Goal: Task Accomplishment & Management: Complete application form

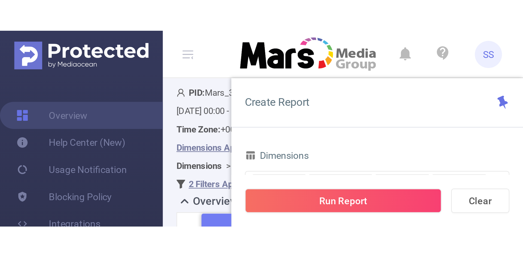
scroll to position [82, 0]
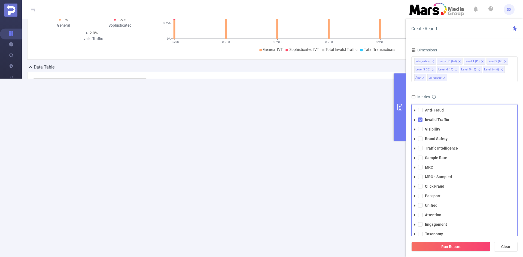
click at [210, 78] on span "Anti-Fraud" at bounding box center [469, 110] width 93 height 7
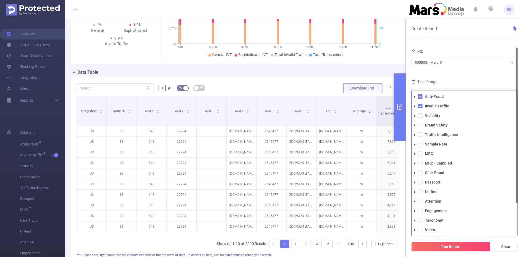
click at [210, 74] on form "PID 1000053 - Mars_3 1000053 - Mars_3 Time Range 2025-08-05 00:00 _ 2025-08-11 …" at bounding box center [464, 83] width 106 height 71
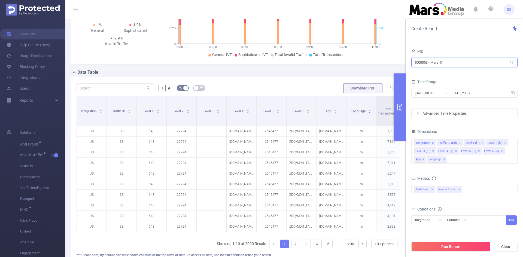
drag, startPoint x: 458, startPoint y: 63, endPoint x: 408, endPoint y: 62, distance: 50.1
click at [210, 58] on section "PID: Mars_3 > Time Range: 2025-08-05 00:00 - 2025-08-11 23:59 > Time Zone: +00:…" at bounding box center [293, 108] width 457 height 343
type input "atomi"
click at [210, 69] on ul "1000992 - Atomic Labs 90K [13K rows]" at bounding box center [464, 73] width 106 height 11
click at [210, 72] on li "1000992 - Atomic Labs 90K [13K rows]" at bounding box center [464, 73] width 106 height 9
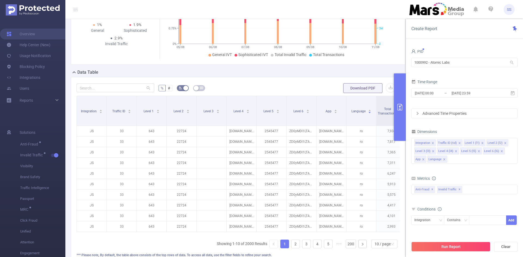
click at [210, 78] on div "Time Range" at bounding box center [464, 82] width 106 height 9
click at [210, 78] on input "[DATE] 23:59" at bounding box center [473, 93] width 44 height 7
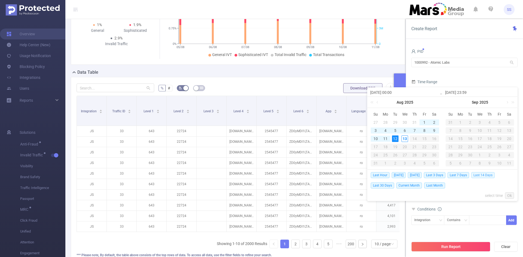
click at [210, 78] on span "Last 14 Days" at bounding box center [482, 175] width 23 height 6
type input "[DATE] 00:00"
type input "[DATE] 23:59"
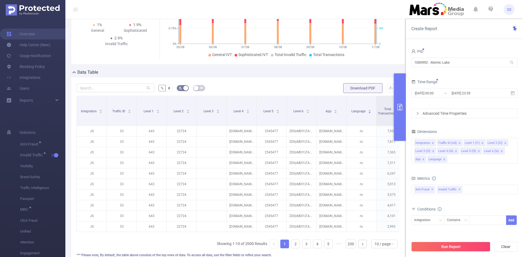
click at [210, 78] on button "Run Report" at bounding box center [450, 247] width 79 height 10
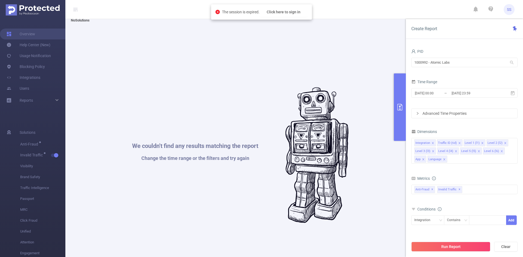
scroll to position [0, 0]
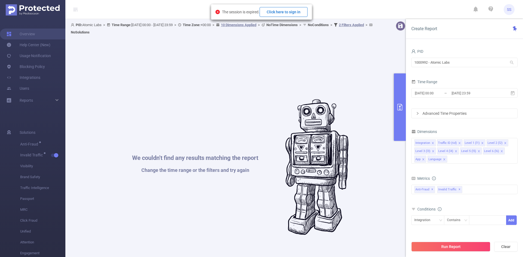
click at [210, 14] on button "Click here to sign in" at bounding box center [283, 12] width 48 height 10
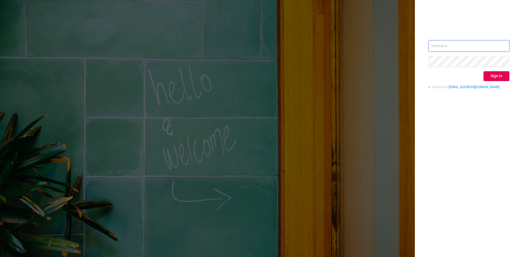
click at [459, 42] on input "text" at bounding box center [468, 45] width 81 height 11
type input "[PERSON_NAME][EMAIL_ADDRESS][DOMAIN_NAME]"
click at [499, 77] on button "Sign in" at bounding box center [496, 76] width 26 height 10
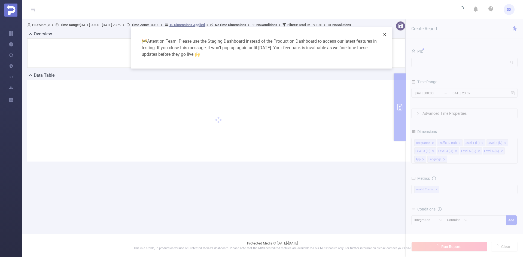
click at [385, 35] on icon "icon: close" at bounding box center [384, 34] width 4 height 4
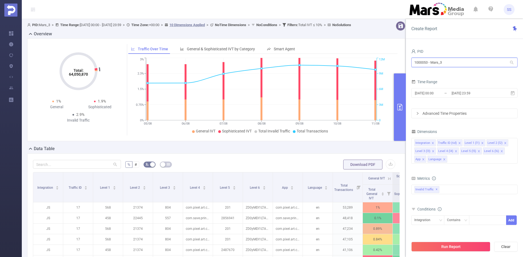
drag, startPoint x: 455, startPoint y: 61, endPoint x: 407, endPoint y: 63, distance: 48.5
click at [407, 63] on div "PID 1000053 - Mars_3 1000053 - Mars_3 Time Range [DATE] 00:00 _ [DATE] 23:59 Ad…" at bounding box center [464, 154] width 117 height 225
type input "atom"
click at [448, 73] on li "1000992 - Atomic Labs 162K [14K rows]" at bounding box center [464, 73] width 106 height 9
click at [454, 91] on input "[DATE] 23:59" at bounding box center [473, 93] width 44 height 7
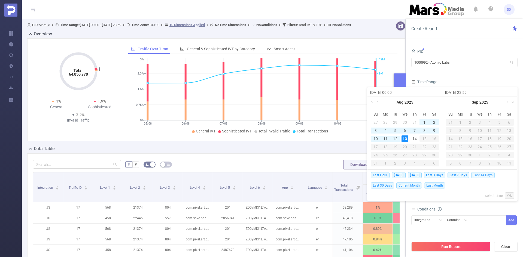
click at [482, 175] on span "Last 14 Days" at bounding box center [482, 175] width 23 height 6
type input "[DATE] 00:00"
type input "[DATE] 23:59"
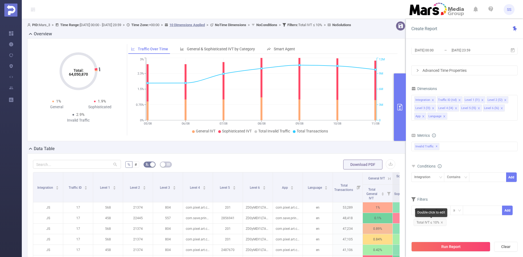
click at [440, 223] on icon "icon: close" at bounding box center [441, 222] width 3 height 3
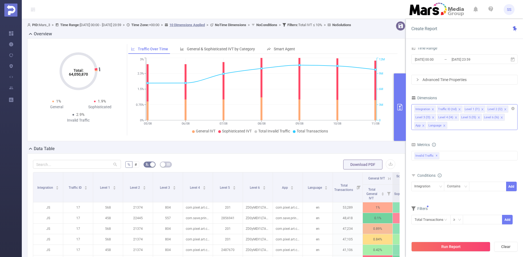
click at [444, 125] on icon "icon: close" at bounding box center [444, 126] width 2 height 2
click at [424, 125] on icon "icon: close" at bounding box center [423, 126] width 2 height 2
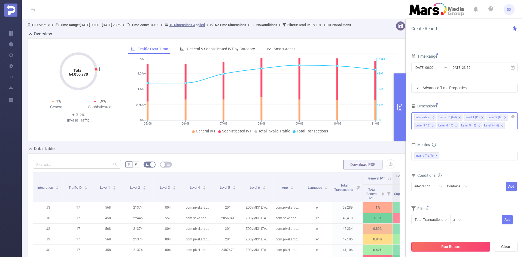
click at [457, 249] on button "Run Report" at bounding box center [450, 247] width 79 height 10
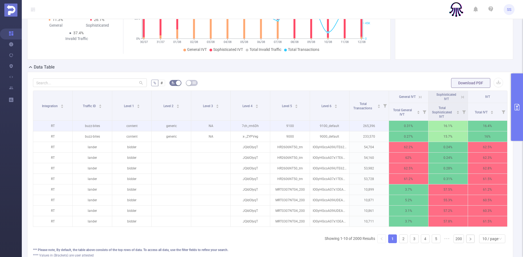
scroll to position [54, 0]
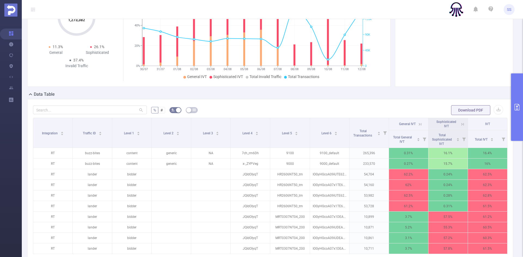
drag, startPoint x: 457, startPoint y: 124, endPoint x: 444, endPoint y: 127, distance: 13.4
click at [460, 124] on icon at bounding box center [462, 124] width 5 height 5
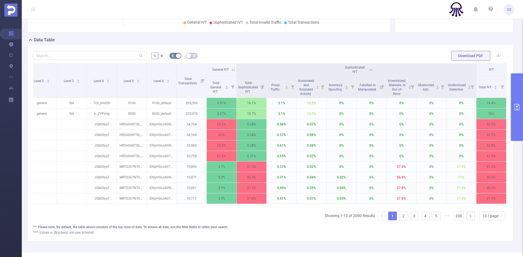
scroll to position [0, 0]
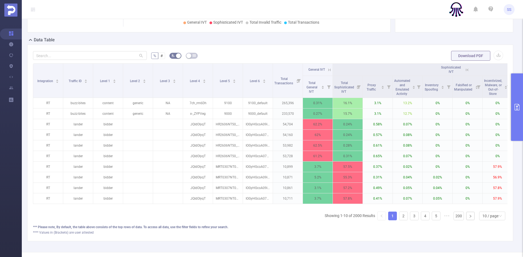
click at [465, 69] on icon at bounding box center [466, 70] width 5 height 5
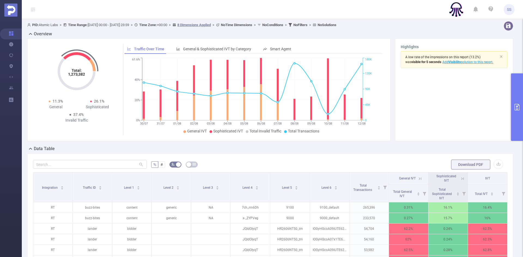
click at [510, 95] on div "Highlights A low rate of the impressions on this report (13.2%) was visible for…" at bounding box center [454, 89] width 123 height 103
click at [513, 98] on button "primary" at bounding box center [517, 108] width 12 height 68
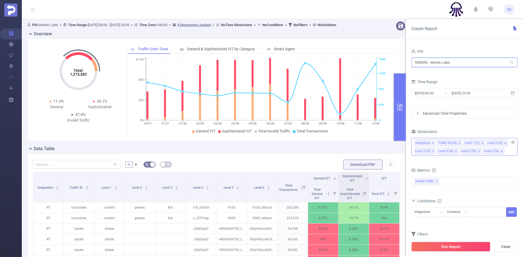
drag, startPoint x: 467, startPoint y: 64, endPoint x: 378, endPoint y: 66, distance: 89.6
click at [378, 66] on section "PID: Atomic Labs > Time Range: [DATE] 00:00 - [DATE] 23:59 > Time Zone: +00:00 …" at bounding box center [272, 188] width 501 height 338
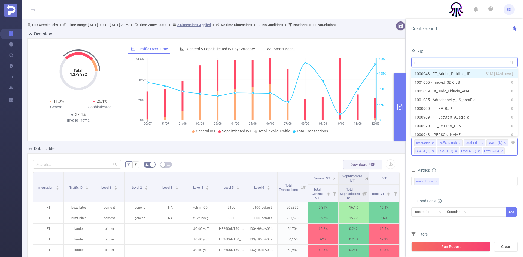
type input "jp"
click at [423, 74] on li "1000943 - FT_Adobe_Publicis_JP 31M [14M rows]" at bounding box center [464, 73] width 106 height 9
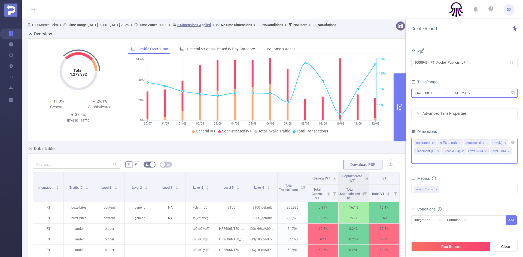
click at [451, 97] on input "[DATE] 23:59" at bounding box center [473, 93] width 44 height 7
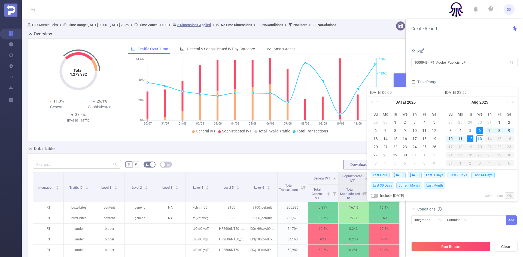
click at [461, 175] on span "Last 7 Days" at bounding box center [458, 175] width 22 height 6
type input "[DATE] 00:00"
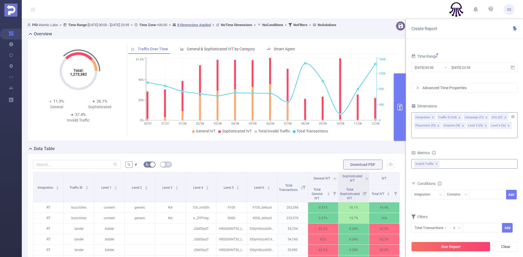
click at [446, 159] on div "Invalid Traffic ✕" at bounding box center [464, 164] width 106 height 10
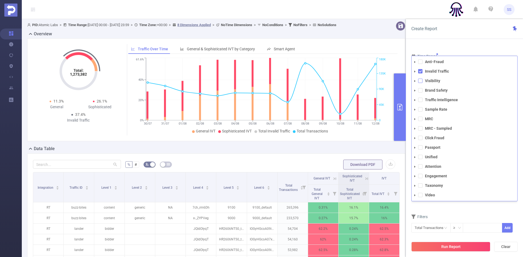
click at [419, 79] on span at bounding box center [420, 81] width 4 height 4
click at [420, 88] on span at bounding box center [420, 90] width 4 height 4
click at [456, 40] on div "Create Report PID 1000943 - FT_Adobe_Publicis_JP 1000943 - FT_Adobe_Publicis_JP…" at bounding box center [464, 138] width 117 height 238
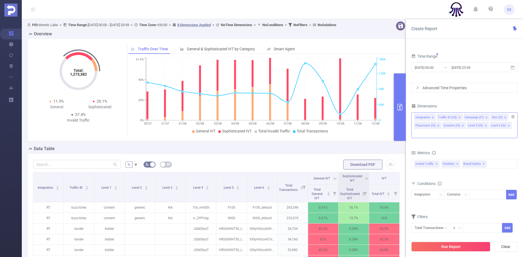
click at [458, 117] on icon "icon: close" at bounding box center [459, 117] width 3 height 3
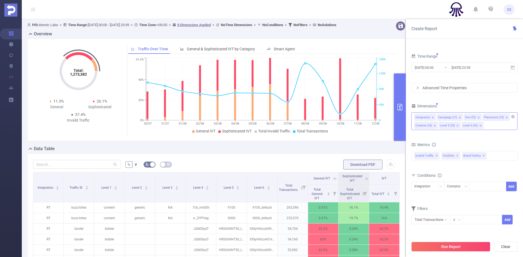
click at [457, 117] on li "Campaign (l1)" at bounding box center [450, 117] width 26 height 7
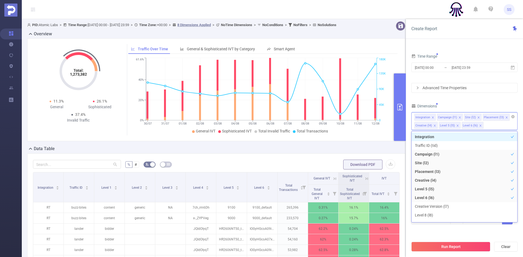
click at [459, 117] on icon "icon: close" at bounding box center [459, 118] width 2 height 2
click at [452, 117] on icon "icon: close" at bounding box center [451, 117] width 3 height 3
click at [458, 117] on li "Placement (l3)" at bounding box center [450, 117] width 27 height 7
click at [459, 117] on icon "icon: close" at bounding box center [460, 117] width 3 height 3
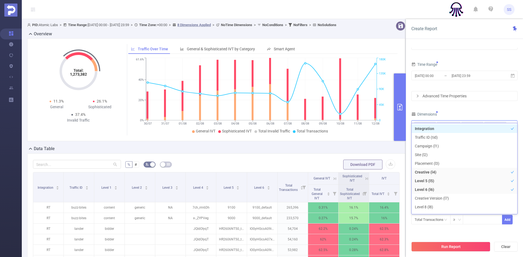
click at [458, 112] on div "Dimensions" at bounding box center [464, 115] width 106 height 9
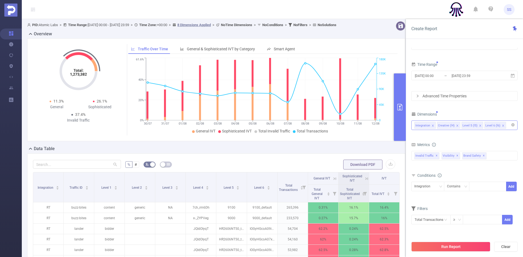
click at [456, 125] on icon "icon: close" at bounding box center [457, 125] width 3 height 3
click at [455, 125] on icon "icon: close" at bounding box center [455, 126] width 2 height 2
click at [454, 126] on div "Integration" at bounding box center [464, 125] width 100 height 9
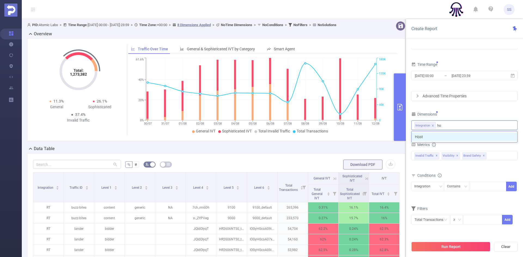
type input "ho"
click at [441, 131] on div "Integration ho" at bounding box center [464, 126] width 106 height 13
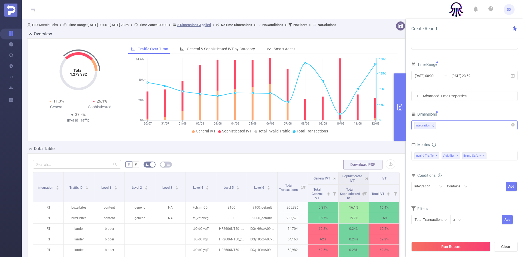
click at [440, 124] on div "Integration" at bounding box center [464, 125] width 100 height 9
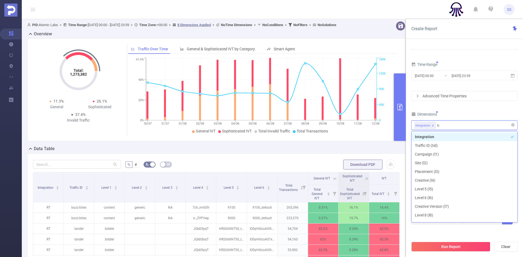
type input "ho"
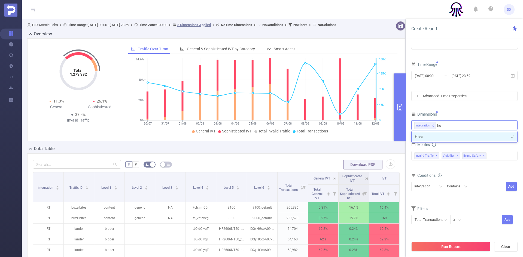
click at [431, 133] on li "Host" at bounding box center [464, 137] width 106 height 9
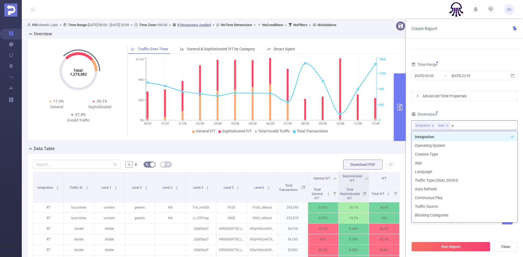
type input "app"
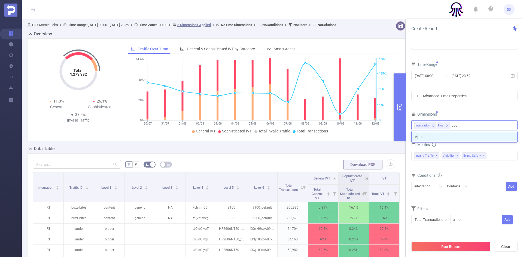
click at [429, 137] on li "App" at bounding box center [464, 137] width 106 height 9
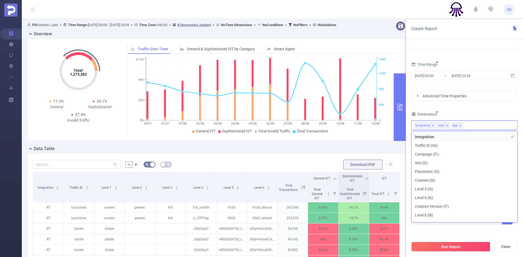
click at [462, 109] on div "PID 1000943 - FT_Adobe_Publicis_JP 1000943 - FT_Adobe_Publicis_JP Time Range [D…" at bounding box center [464, 130] width 106 height 201
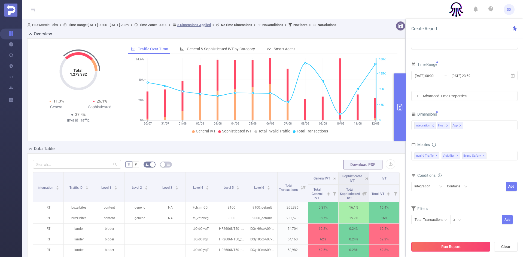
click at [449, 251] on button "Run Report" at bounding box center [450, 247] width 79 height 10
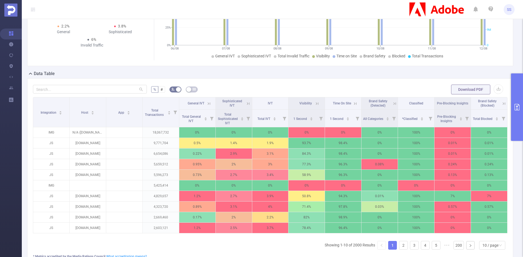
scroll to position [82, 0]
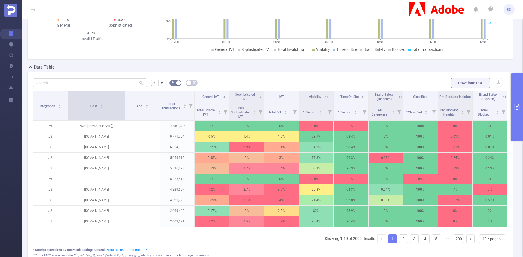
drag, startPoint x: 105, startPoint y: 107, endPoint x: 123, endPoint y: 110, distance: 18.0
click at [124, 110] on span at bounding box center [125, 106] width 3 height 30
click at [258, 96] on icon at bounding box center [260, 97] width 5 height 5
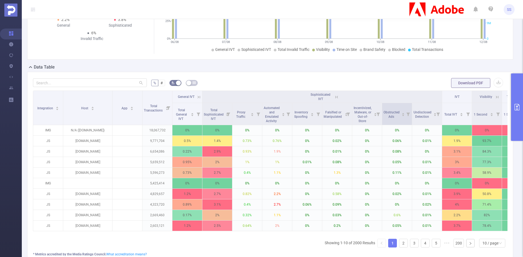
click at [405, 114] on icon at bounding box center [408, 114] width 8 height 22
drag, startPoint x: 348, startPoint y: 138, endPoint x: 355, endPoint y: 139, distance: 7.1
click at [355, 139] on div at bounding box center [354, 139] width 4 height 4
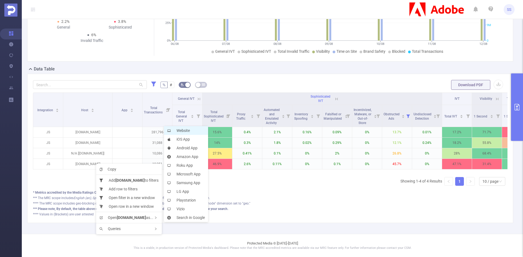
click at [180, 128] on li "Website" at bounding box center [186, 130] width 44 height 9
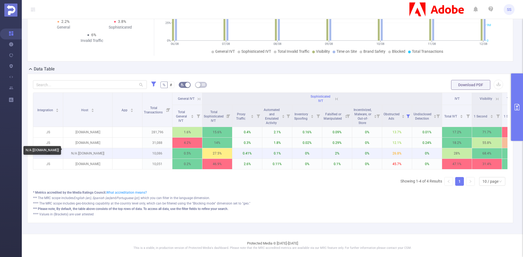
drag, startPoint x: 79, startPoint y: 152, endPoint x: 102, endPoint y: 152, distance: 22.3
click at [102, 152] on p "N/A [[DOMAIN_NAME]]" at bounding box center [87, 153] width 49 height 10
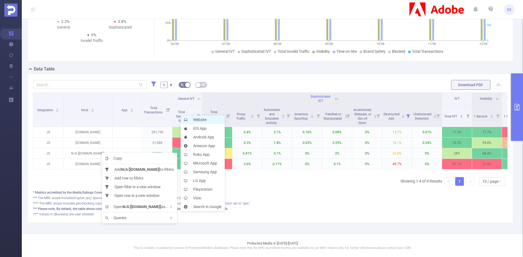
click at [206, 121] on li "Website" at bounding box center [203, 119] width 44 height 9
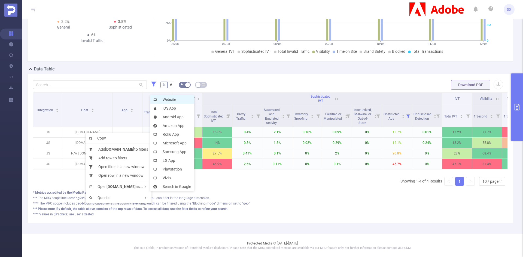
click at [162, 101] on li "Website" at bounding box center [172, 99] width 44 height 9
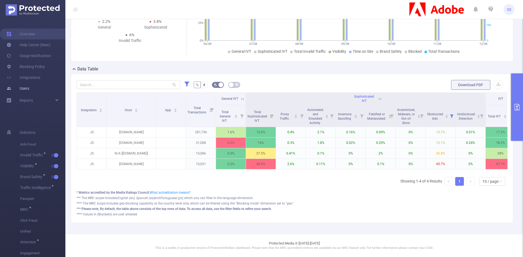
click at [29, 89] on link "Users" at bounding box center [18, 88] width 23 height 11
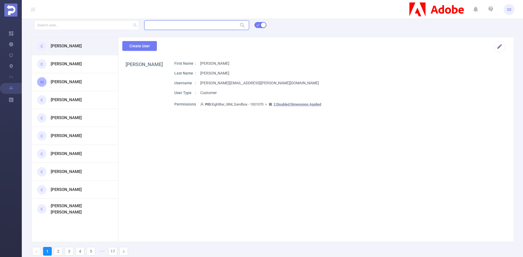
click at [175, 25] on input "text" at bounding box center [196, 25] width 105 height 10
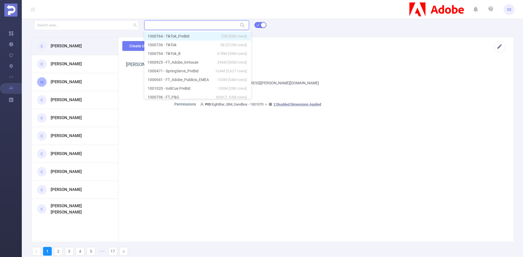
type input "X"
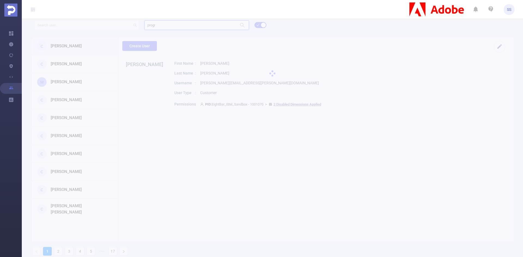
type input "progra"
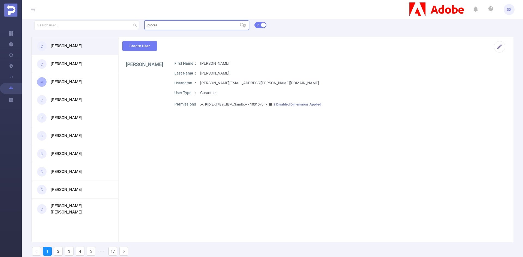
click at [165, 24] on input "progra" at bounding box center [196, 25] width 105 height 10
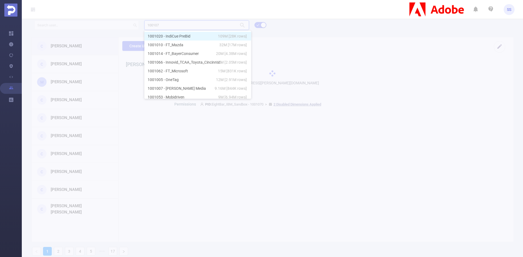
type input "1001071"
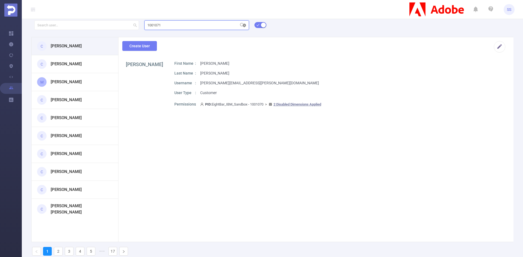
click at [243, 26] on icon "icon: close-circle" at bounding box center [244, 25] width 3 height 3
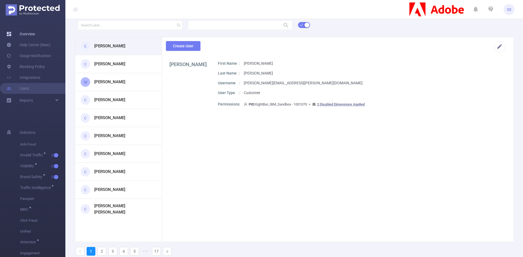
click at [28, 33] on link "Overview" at bounding box center [21, 34] width 29 height 11
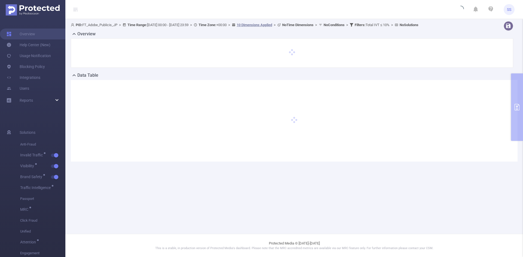
type input "[DATE] 00:00"
type input "[DATE] 23:59"
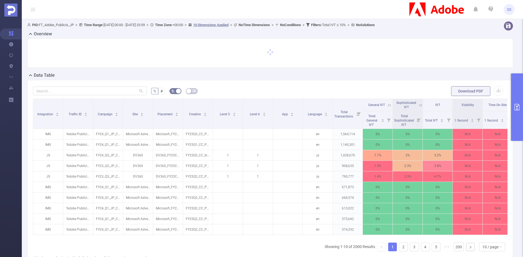
click at [519, 101] on button "primary" at bounding box center [517, 108] width 12 height 68
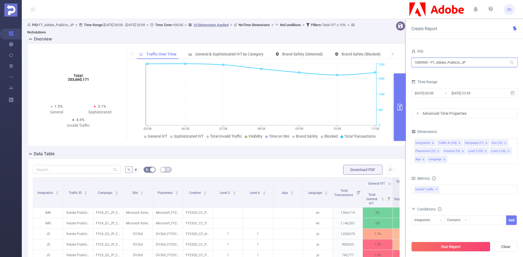
click at [478, 61] on input "1000943 - FT_Adobe_Publicis_JP" at bounding box center [464, 63] width 106 height 10
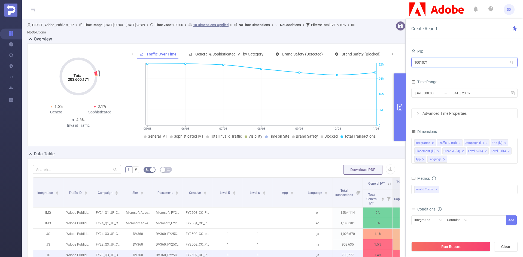
type input "1001071"
click at [439, 62] on input "1001071" at bounding box center [464, 63] width 106 height 10
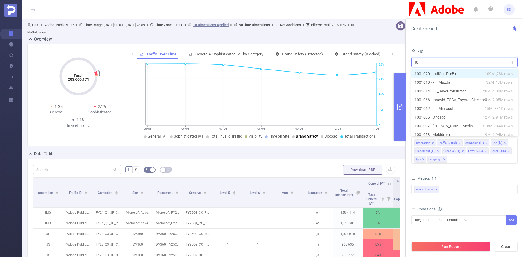
type input "1"
click at [450, 49] on div "PID" at bounding box center [464, 52] width 106 height 9
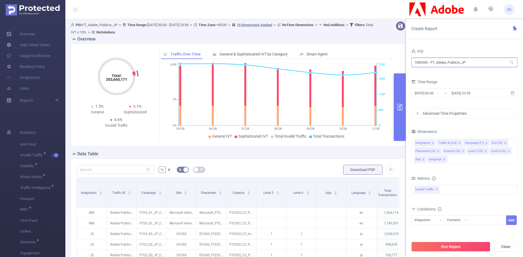
click at [279, 63] on input "1000943 - FT_Adobe_Publicis_JP" at bounding box center [464, 63] width 106 height 10
type input "1001071"
click at [279, 72] on li "1001071 - ProgrammaticX 0" at bounding box center [464, 73] width 106 height 9
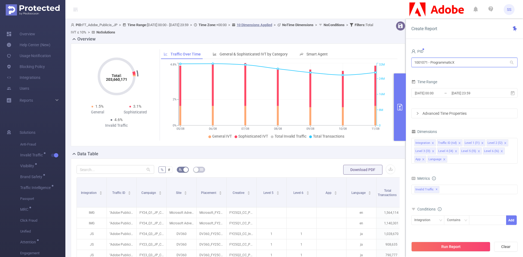
drag, startPoint x: 470, startPoint y: 64, endPoint x: 409, endPoint y: 61, distance: 61.1
click at [279, 61] on div "PID 1001071 - ProgrammaticX 1001071 - ProgrammaticX Time Range 2025-08-05 00:00…" at bounding box center [464, 154] width 117 height 225
click at [29, 91] on link "Users" at bounding box center [18, 88] width 23 height 11
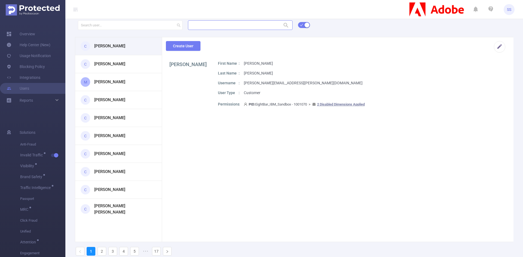
click at [230, 30] on div at bounding box center [240, 25] width 105 height 11
click at [230, 27] on input "text" at bounding box center [240, 25] width 105 height 10
click at [226, 36] on li "1001071 - ProgrammaticX 0" at bounding box center [240, 36] width 105 height 9
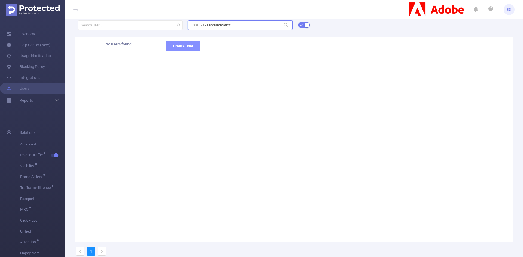
type input "1001071 - ProgrammaticX"
click at [196, 49] on div "1001071 - ProgrammaticX 1001071 - ProgrammaticX No users found Create User 1" at bounding box center [293, 140] width 457 height 241
click at [181, 47] on button "Create User" at bounding box center [183, 46] width 35 height 10
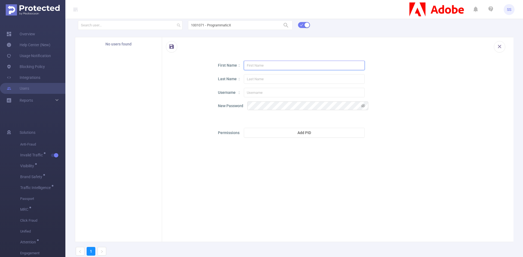
click at [255, 61] on input "text" at bounding box center [304, 66] width 121 height 10
type input "etai"
type input "Programmatic"
click at [270, 89] on input "text" at bounding box center [304, 93] width 121 height 10
paste input "etai@programmaticx.ai"
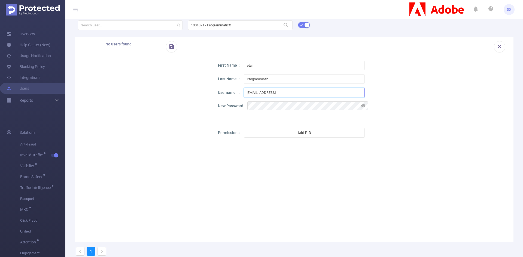
type input "etai@programmaticx.ai"
click at [279, 105] on icon "icon: eye-invisible" at bounding box center [363, 106] width 4 height 4
click at [261, 133] on button "Add PID" at bounding box center [304, 133] width 121 height 10
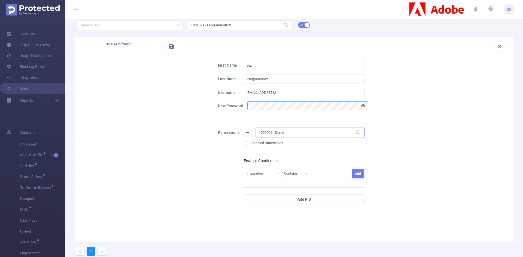
click at [276, 133] on input "1000001 - Demo" at bounding box center [310, 133] width 109 height 10
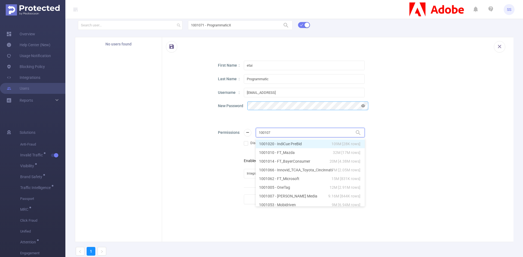
type input "1001071"
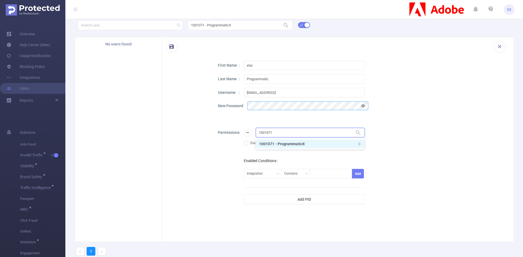
click at [279, 145] on li "1001071 - ProgrammaticX 0" at bounding box center [310, 144] width 109 height 9
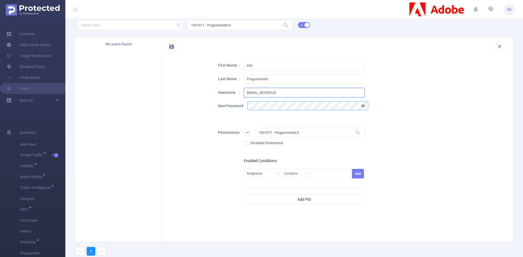
click at [279, 93] on input "etai@programmaticx.ai" at bounding box center [304, 93] width 121 height 10
drag, startPoint x: 305, startPoint y: 93, endPoint x: 212, endPoint y: 93, distance: 93.4
click at [212, 93] on div "First Name etai Last Name Programmatic Username etai@programmaticx.ai New Passw…" at bounding box center [337, 135] width 351 height 148
click at [247, 128] on div "New Password" at bounding box center [361, 166] width 286 height 77
click at [167, 46] on button "button" at bounding box center [171, 46] width 11 height 11
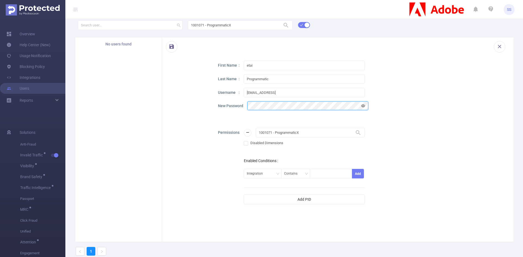
click at [213, 105] on div "First Name etai Last Name Programmatic Username etai@programmaticx.ai New Passw…" at bounding box center [337, 135] width 351 height 148
drag, startPoint x: 292, startPoint y: 93, endPoint x: 239, endPoint y: 91, distance: 52.9
click at [239, 91] on div "Username etai@programmaticx.ai" at bounding box center [361, 93] width 286 height 10
paste input "ido"
type input "ido@programmaticx.ai"
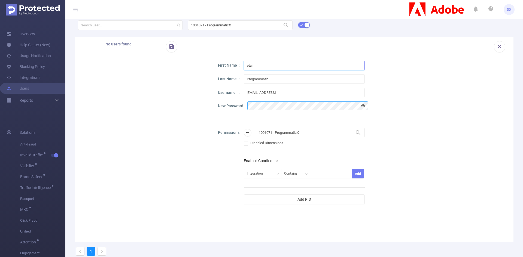
drag, startPoint x: 268, startPoint y: 68, endPoint x: 224, endPoint y: 65, distance: 44.5
click at [224, 65] on div "First Name etai" at bounding box center [361, 66] width 286 height 10
type input "Ido"
click at [235, 128] on div "New Password" at bounding box center [361, 166] width 286 height 77
drag, startPoint x: 291, startPoint y: 97, endPoint x: 238, endPoint y: 94, distance: 52.9
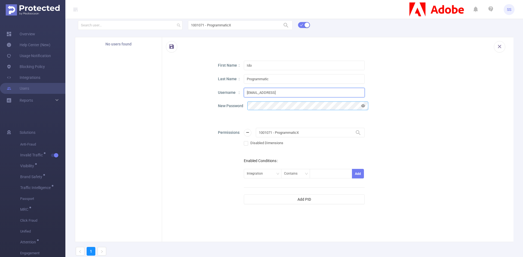
click at [238, 94] on div "Username ido@programmaticx.ai" at bounding box center [361, 93] width 286 height 10
click at [171, 47] on button "button" at bounding box center [171, 46] width 11 height 11
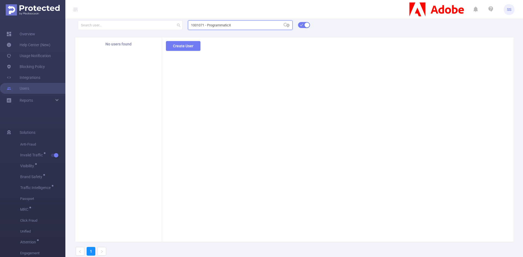
click at [260, 23] on input "1001071 - ProgrammaticX" at bounding box center [240, 25] width 105 height 10
click at [257, 37] on li "1001071 - ProgrammaticX 0" at bounding box center [240, 36] width 105 height 9
click at [121, 44] on div "1001071 - ProgrammaticX 1001071 - ProgrammaticX C Ido Programmatic Create User 1" at bounding box center [293, 140] width 457 height 241
click at [240, 25] on input "1001071 - ProgrammaticX" at bounding box center [240, 25] width 105 height 10
click at [238, 37] on li "1001071 - ProgrammaticX 0" at bounding box center [240, 36] width 105 height 9
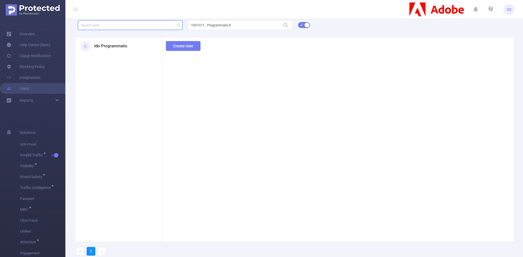
click at [118, 22] on div "1001071 - ProgrammaticX 1001071 - ProgrammaticX C Ido Programmatic Create User 1" at bounding box center [293, 140] width 457 height 241
type input "e"
click at [186, 45] on button "Create User" at bounding box center [183, 46] width 35 height 10
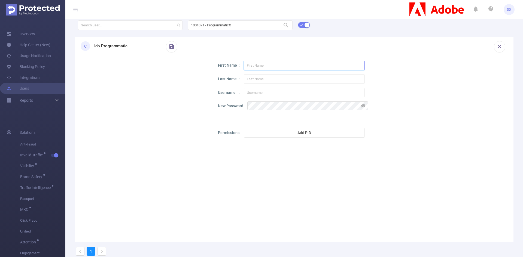
click at [279, 66] on input "text" at bounding box center [304, 66] width 121 height 10
type input "Etai"
click at [252, 77] on input "text" at bounding box center [304, 79] width 121 height 10
type input "p"
type input "Programmatic"
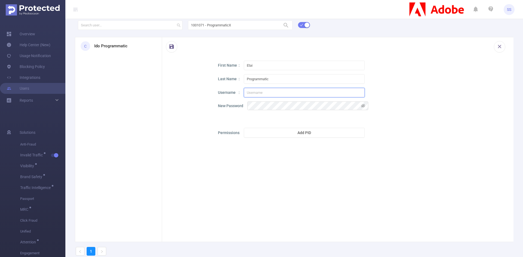
click at [253, 95] on input "text" at bounding box center [304, 93] width 121 height 10
paste input "etai@programmaticx.ai"
type input "etai@programmaticx.ai"
click at [279, 105] on icon "icon: eye-invisible" at bounding box center [363, 106] width 4 height 4
click at [279, 134] on button "Add PID" at bounding box center [304, 133] width 121 height 10
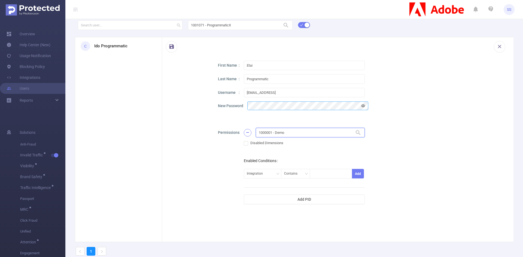
drag, startPoint x: 295, startPoint y: 132, endPoint x: 250, endPoint y: 132, distance: 44.4
click at [250, 132] on div "1000001 - Demo 1000001 - Demo" at bounding box center [304, 133] width 121 height 10
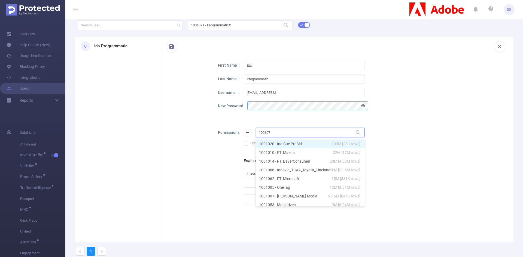
type input "1001071"
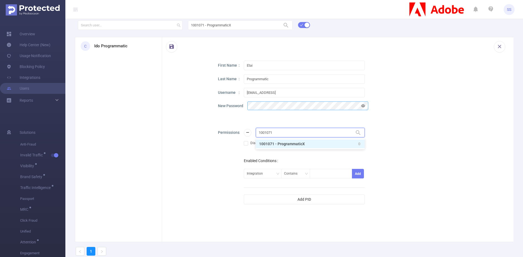
click at [279, 143] on li "1001071 - ProgrammaticX 0" at bounding box center [310, 144] width 109 height 9
click at [175, 47] on button "button" at bounding box center [171, 46] width 11 height 11
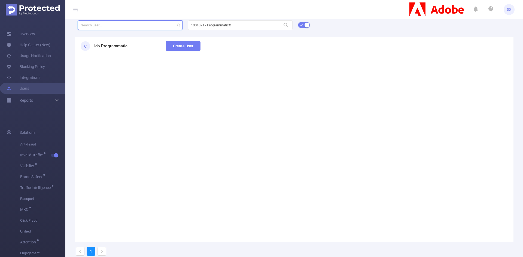
click at [126, 26] on input "text" at bounding box center [130, 25] width 105 height 10
type input "et"
